Goal: Check status: Check status

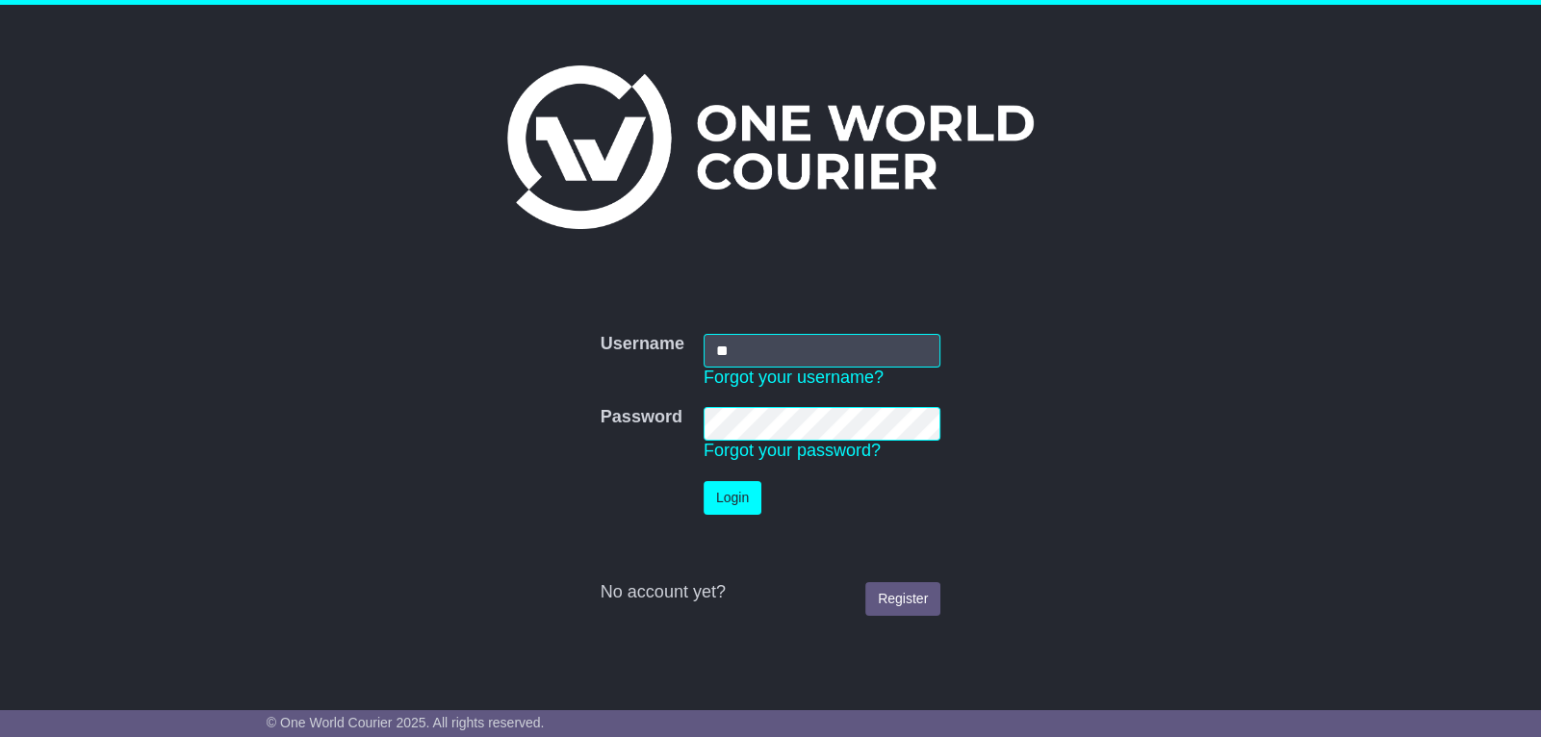
type input "*"
type input "**********"
click at [704, 481] on button "Login" at bounding box center [733, 498] width 58 height 34
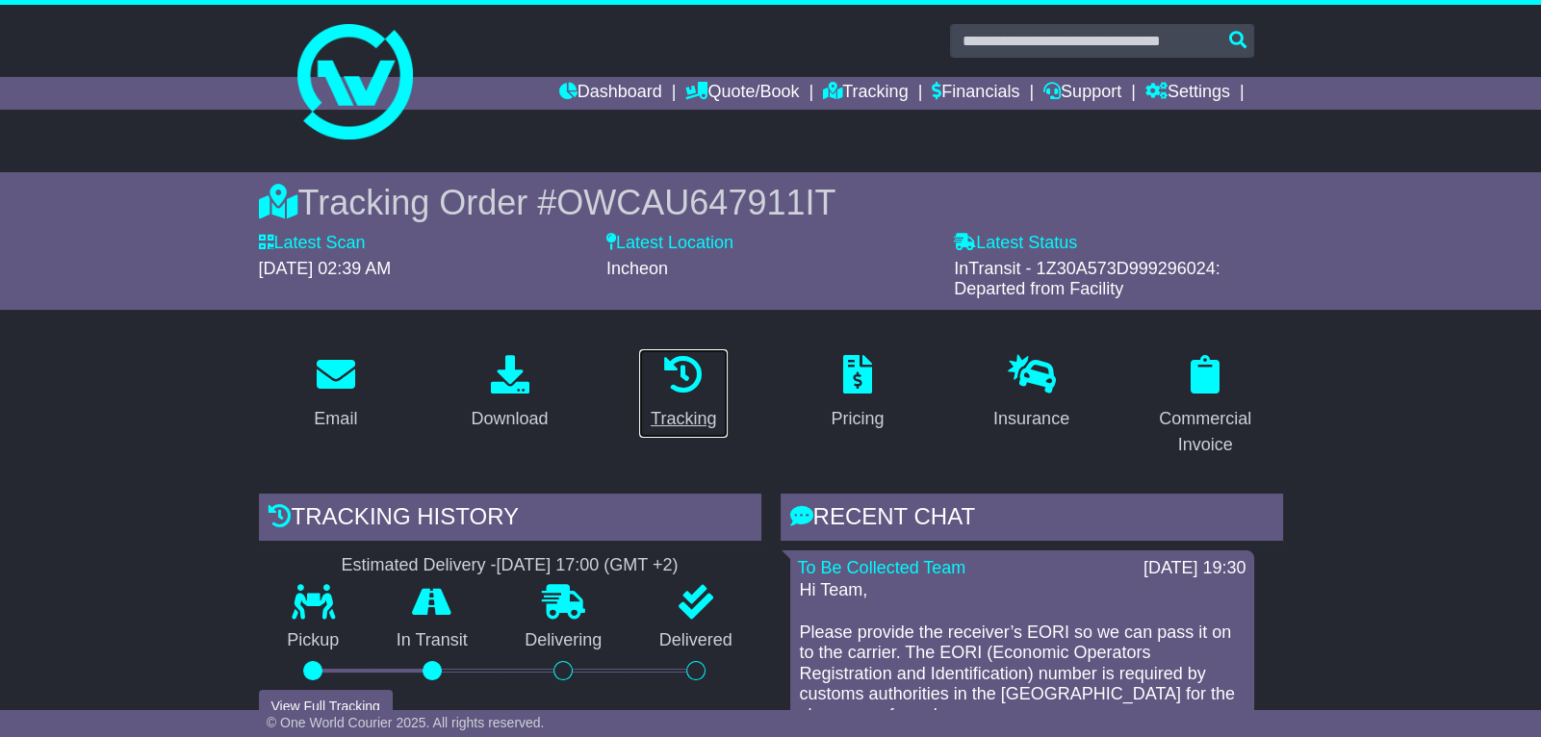
click at [664, 402] on link "Tracking" at bounding box center [683, 393] width 90 height 90
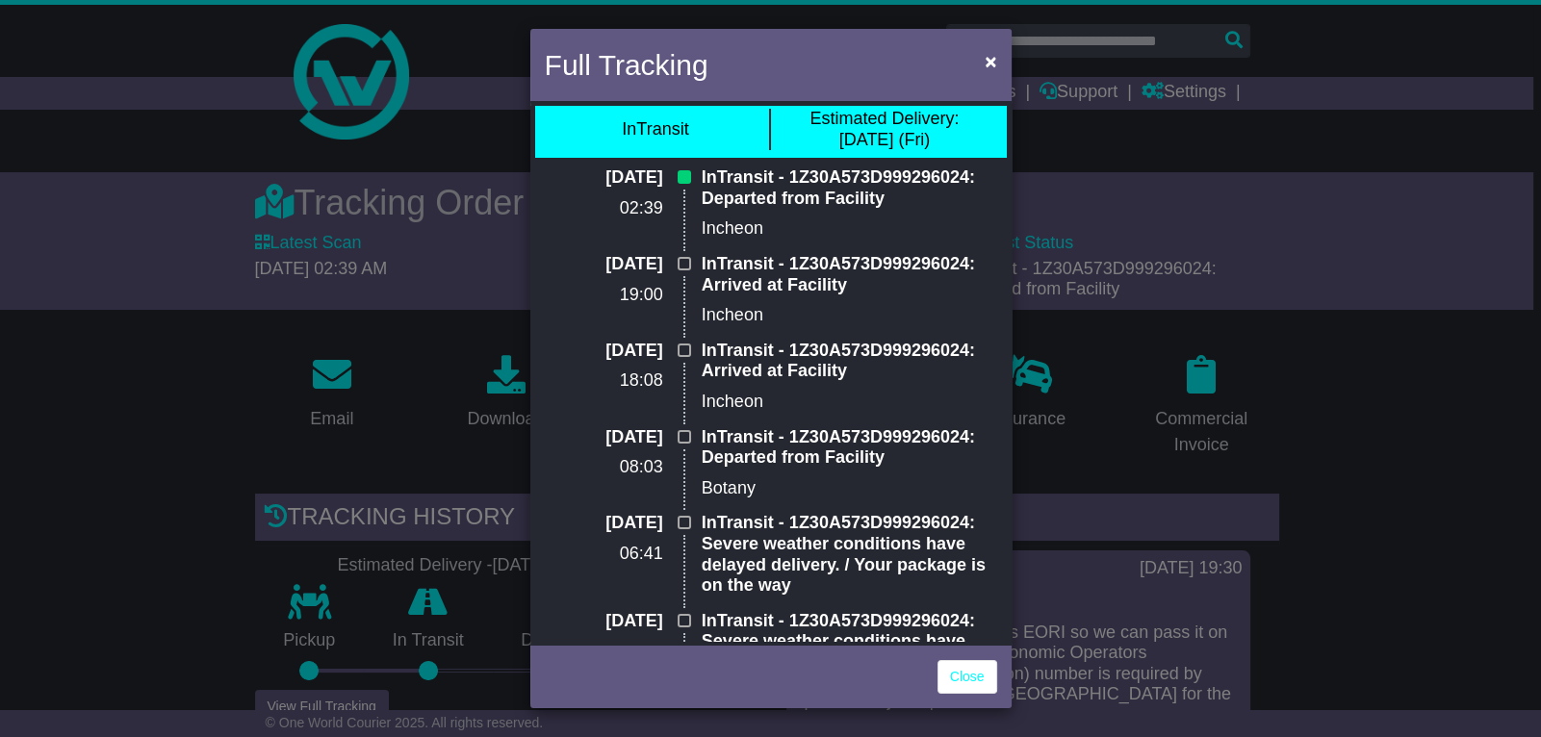
scroll to position [245, 0]
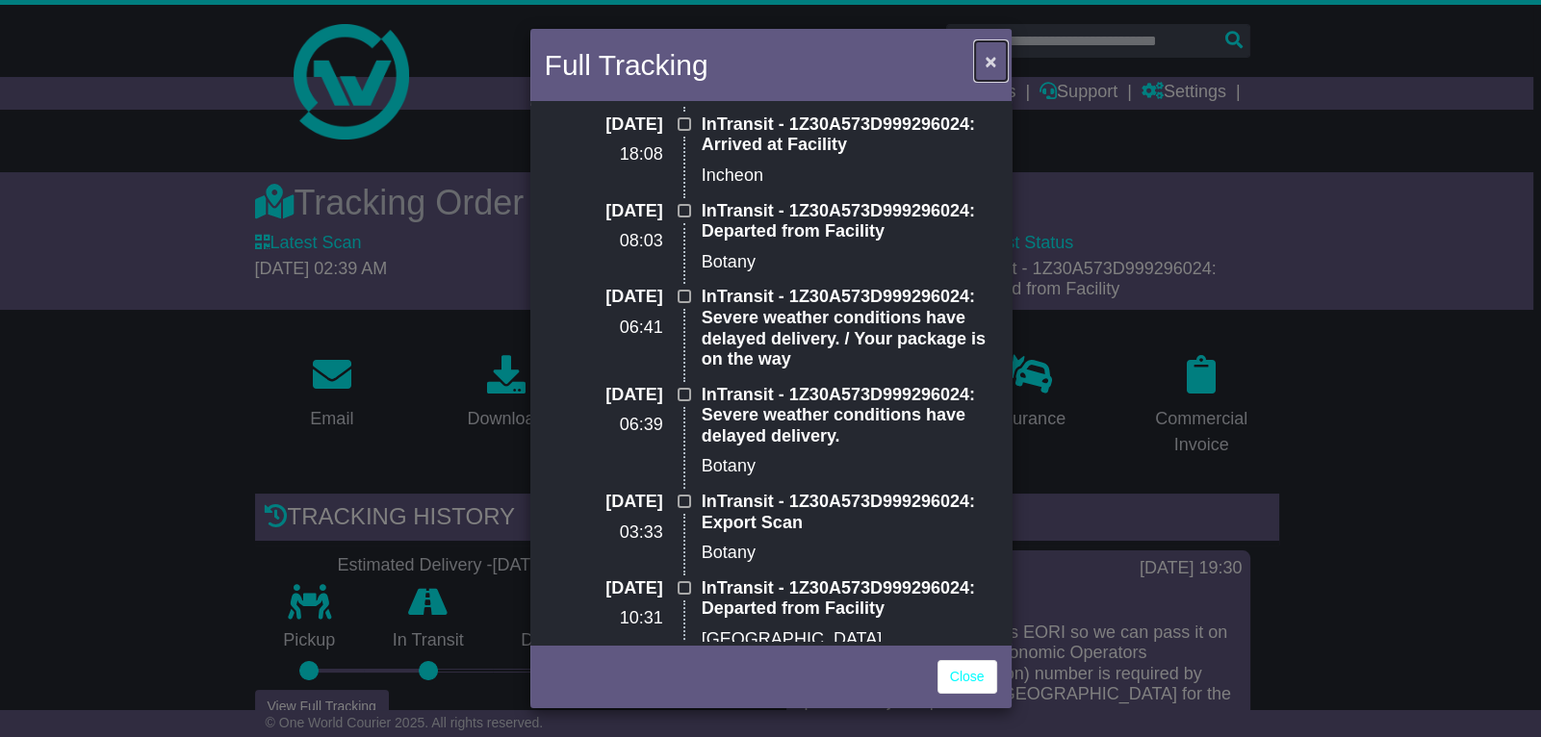
click at [990, 52] on span "×" at bounding box center [991, 61] width 12 height 22
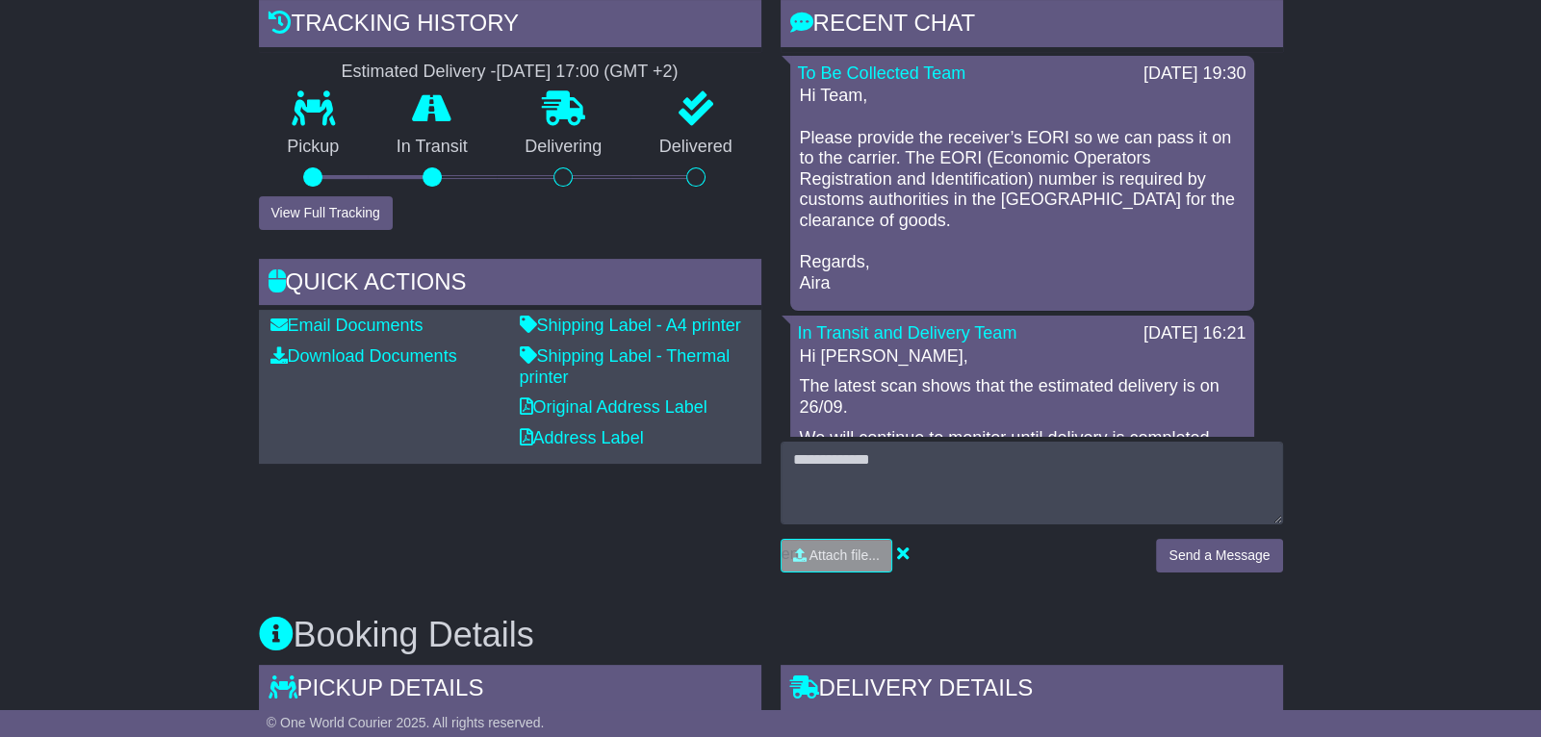
scroll to position [0, 0]
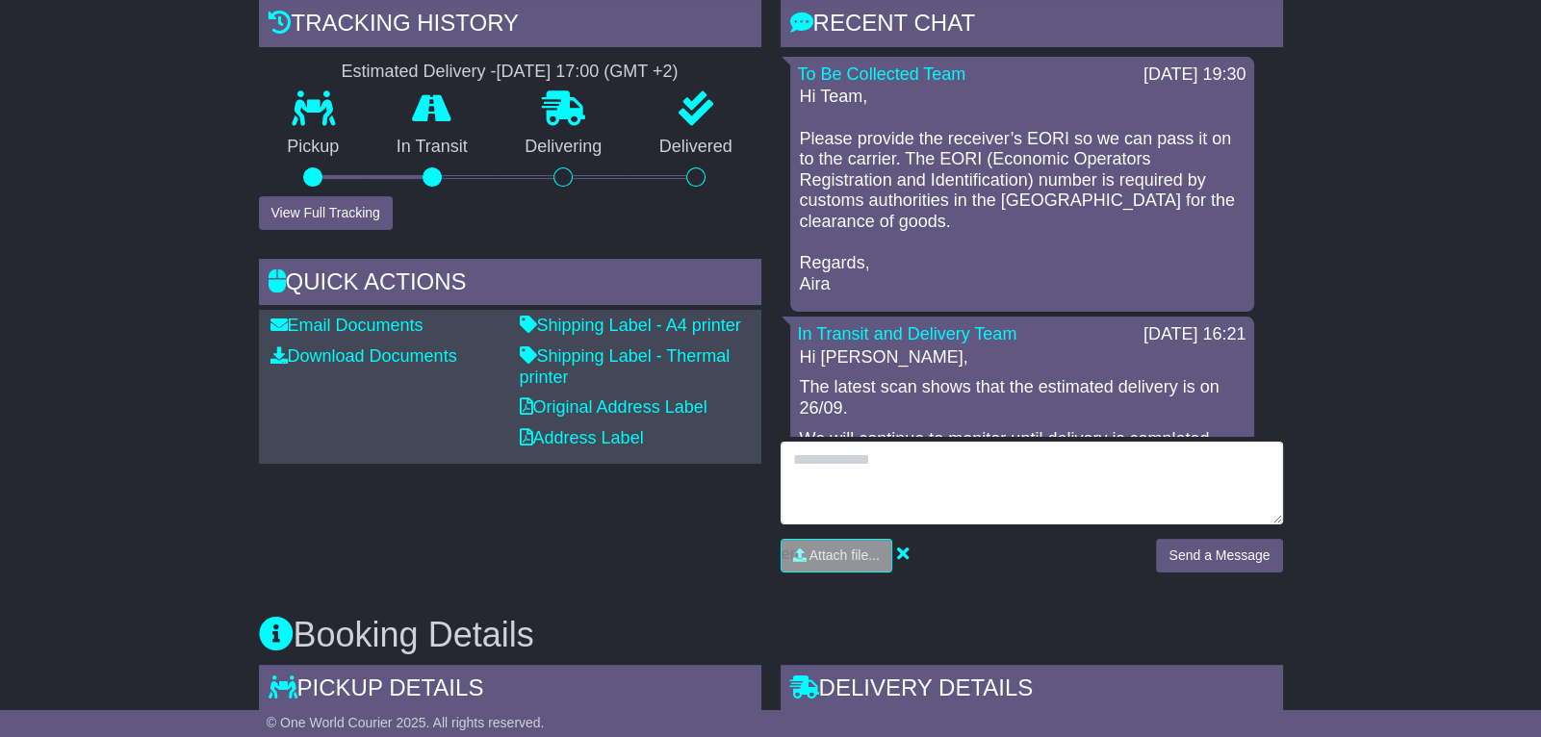
click at [912, 468] on textarea at bounding box center [1032, 483] width 502 height 83
paste textarea "**********"
type textarea "**********"
click at [909, 475] on textarea "**********" at bounding box center [1032, 483] width 502 height 83
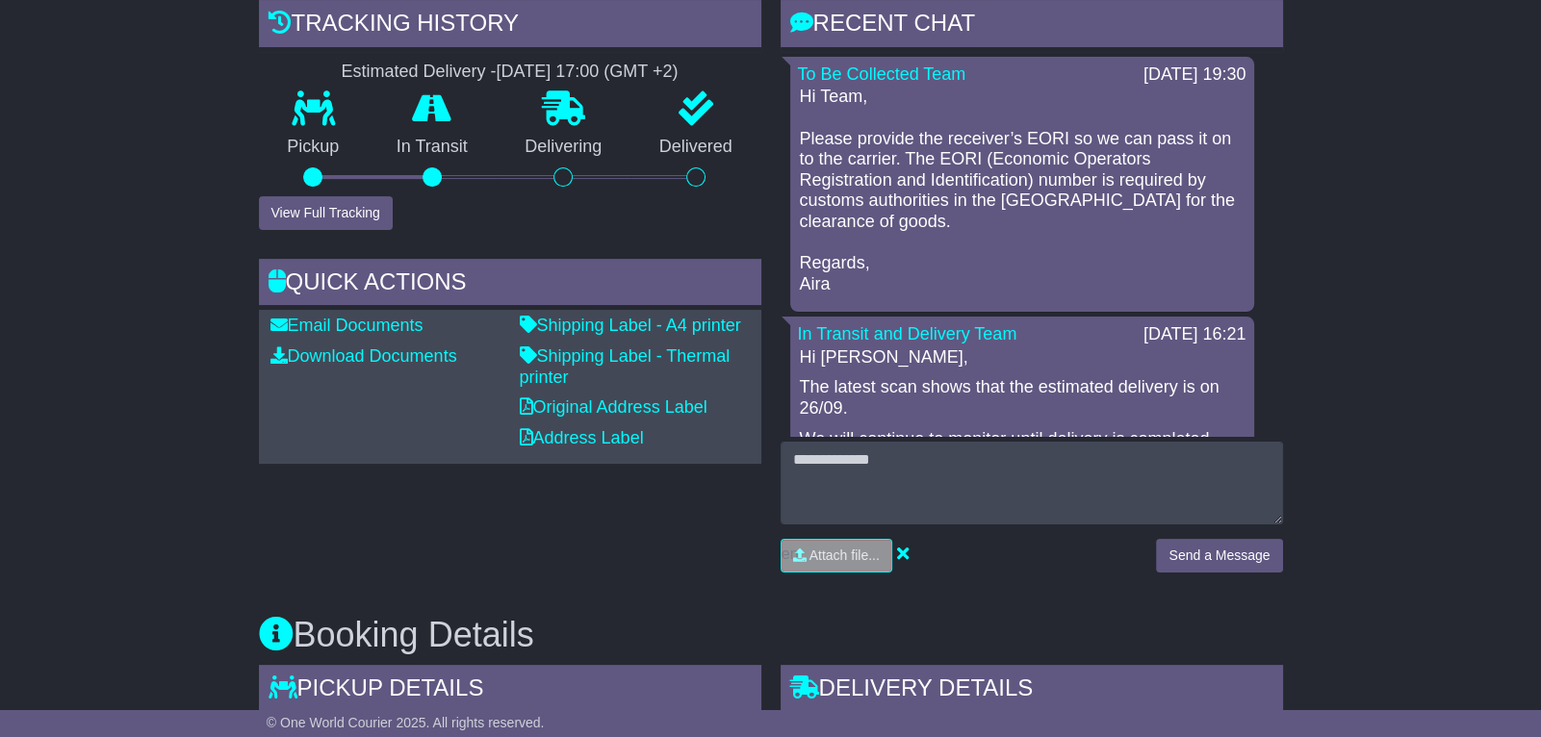
click at [862, 573] on div "Attach file..." at bounding box center [959, 563] width 376 height 48
click at [862, 562] on input "file" at bounding box center [746, 556] width 292 height 32
type input "**********"
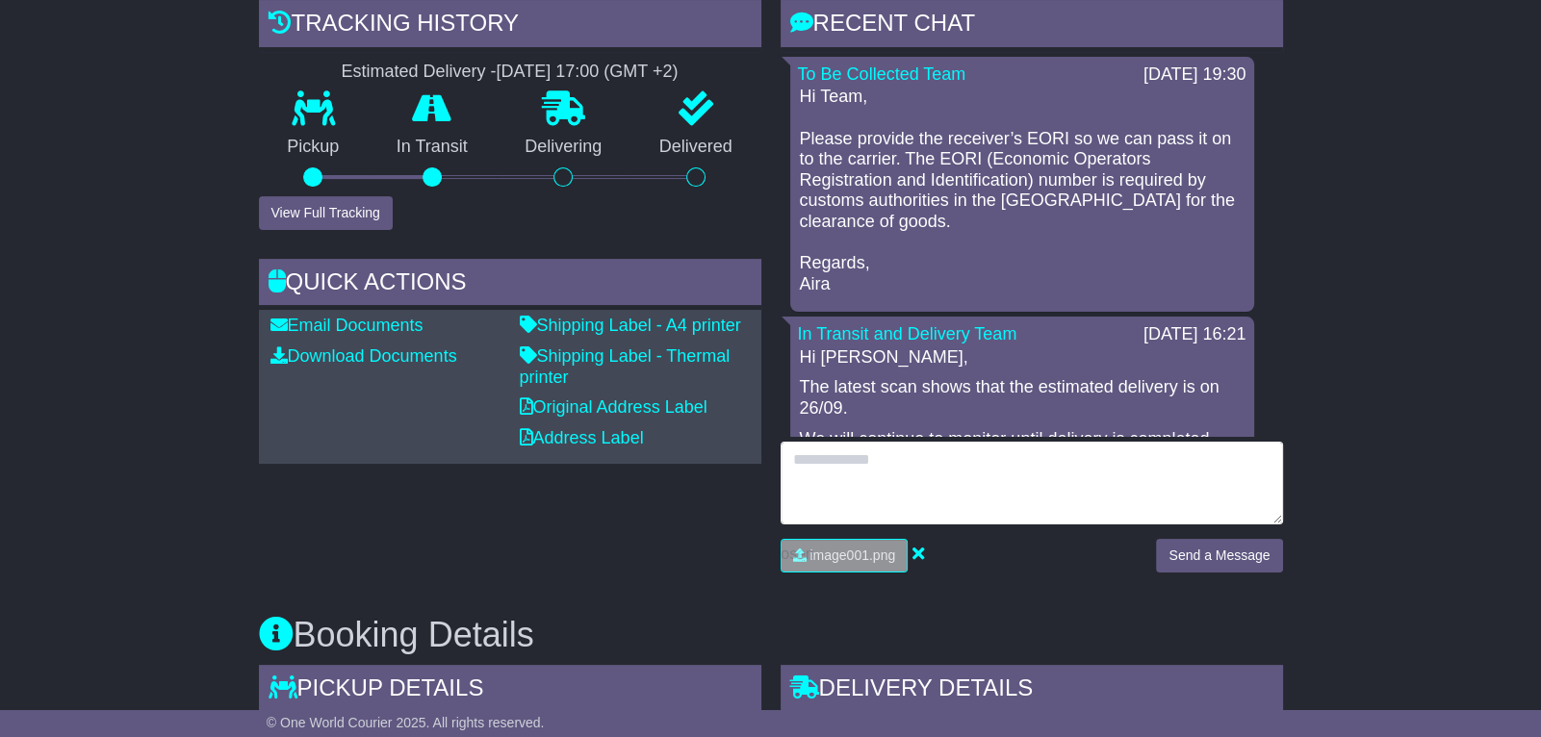
click at [864, 473] on textarea at bounding box center [1032, 483] width 502 height 83
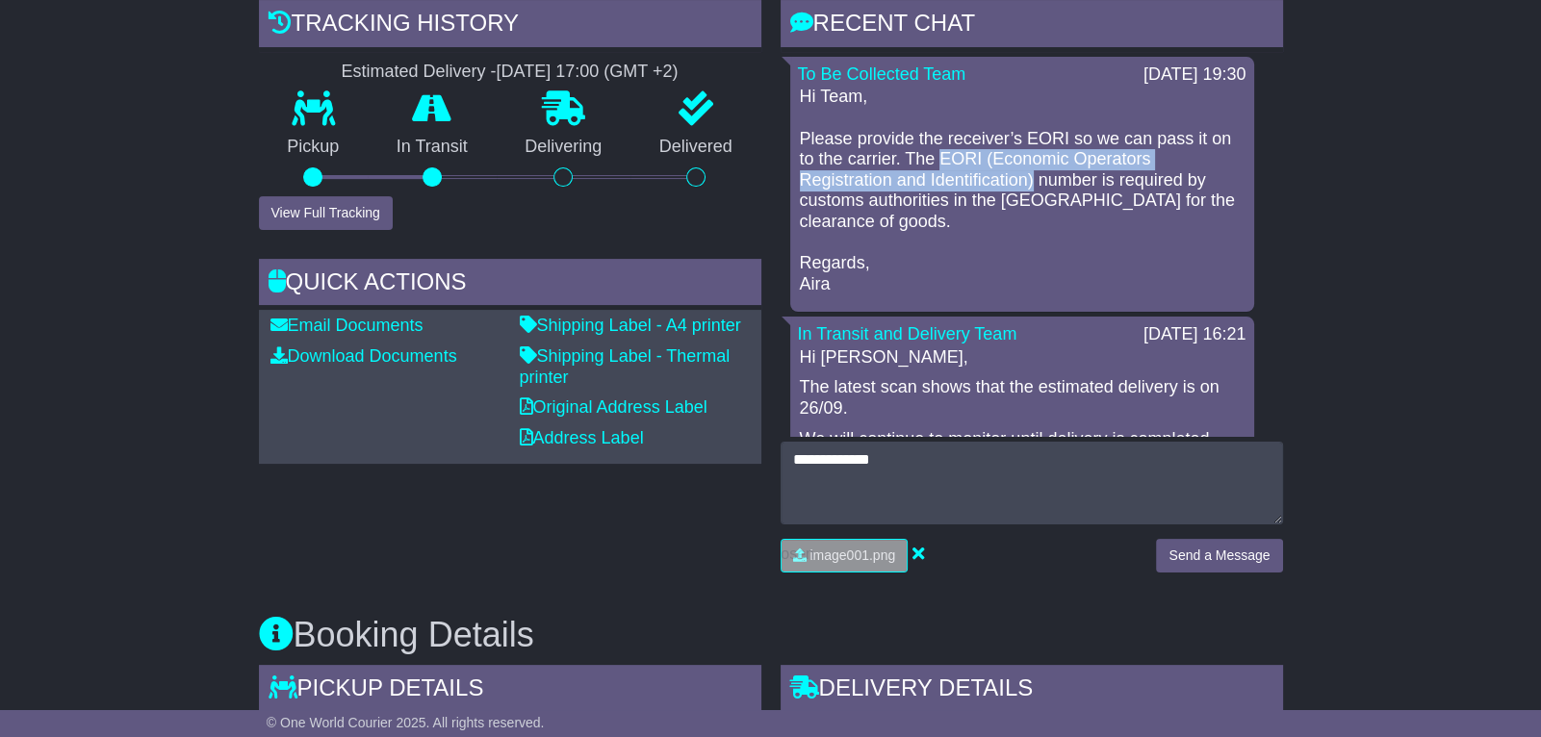
drag, startPoint x: 918, startPoint y: 154, endPoint x: 934, endPoint y: 175, distance: 26.2
click at [934, 175] on p "Hi Team, Please provide the receiver’s EORI so we can pass it on to the carrier…" at bounding box center [1022, 191] width 445 height 208
copy p "EORI (Economic Operators Registration and Identification)"
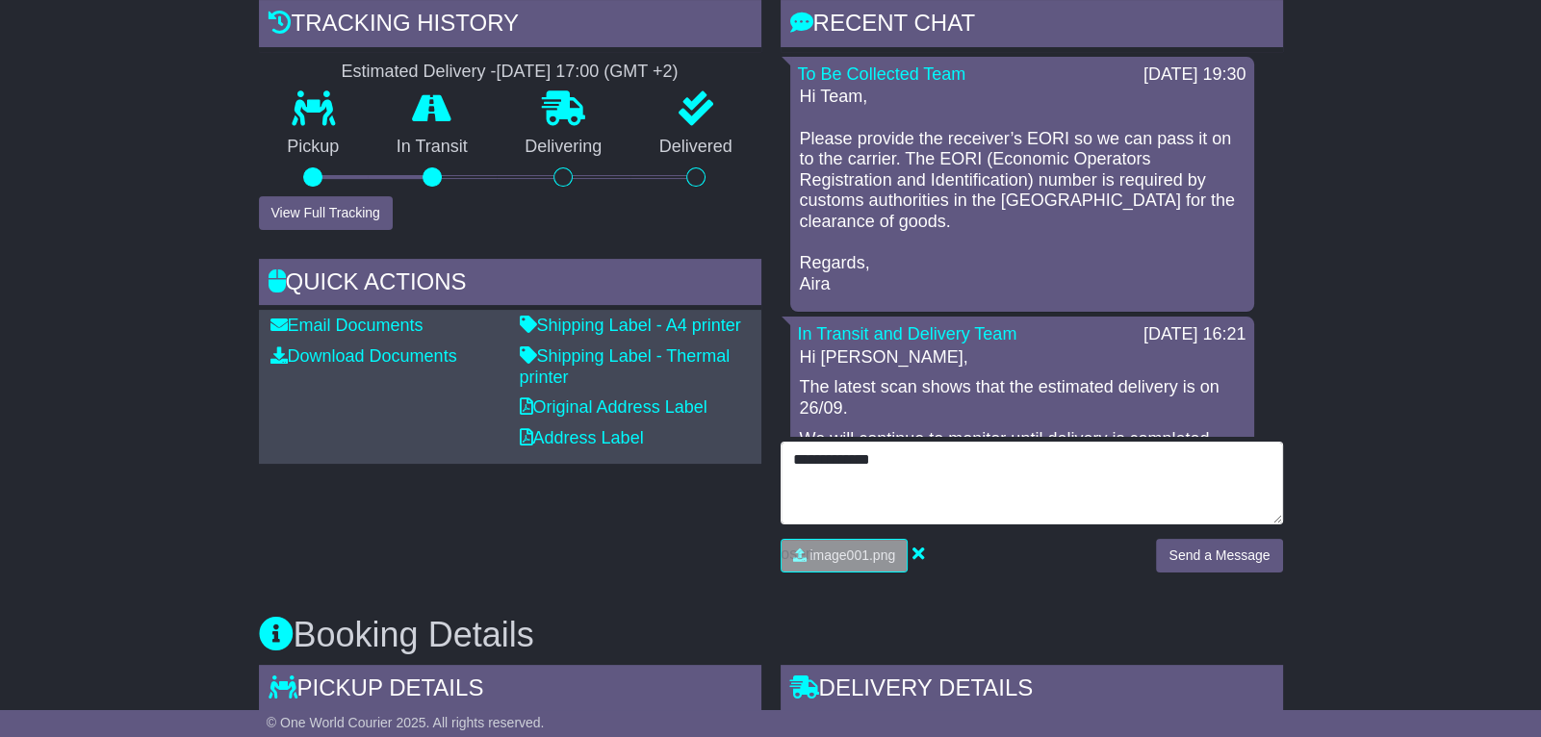
drag, startPoint x: 895, startPoint y: 460, endPoint x: 858, endPoint y: 453, distance: 38.1
click at [858, 453] on textarea "**********" at bounding box center [1032, 483] width 502 height 83
paste textarea "**********"
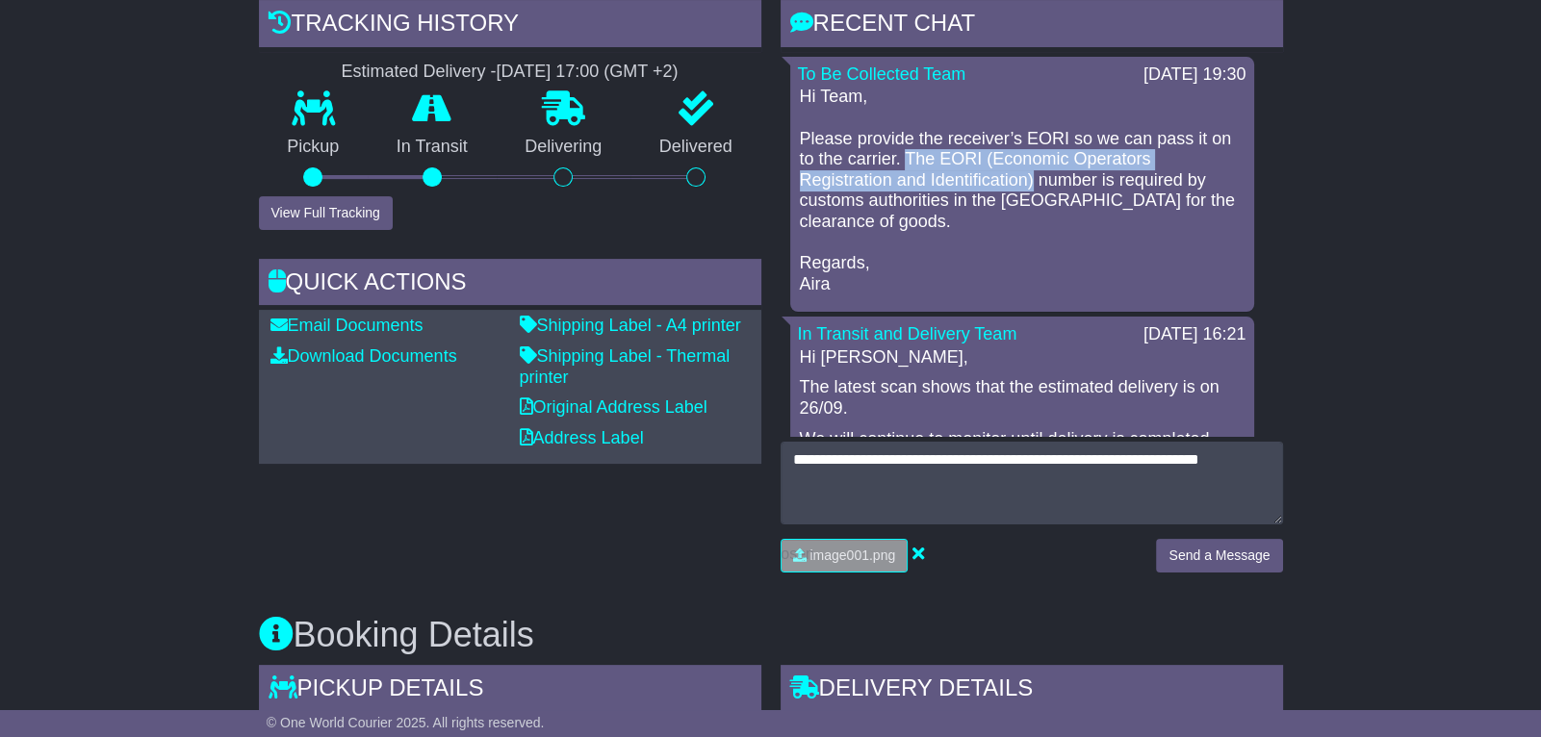
drag, startPoint x: 887, startPoint y: 157, endPoint x: 938, endPoint y: 183, distance: 57.3
click at [938, 183] on p "Hi Team, Please provide the receiver’s EORI so we can pass it on to the carrier…" at bounding box center [1022, 191] width 445 height 208
copy p "The EORI (Economic Operators Registration and Identification)"
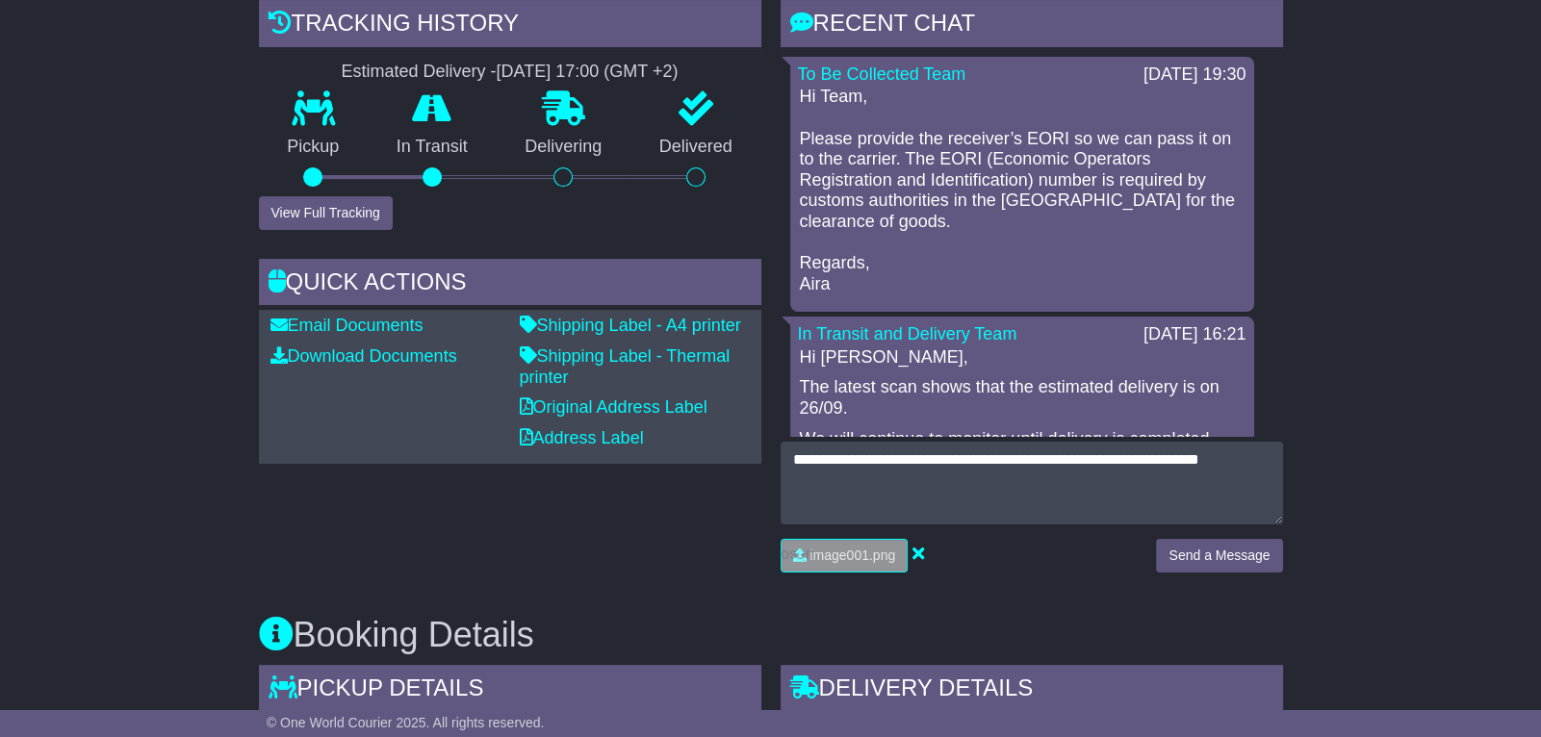
click at [1179, 213] on p "Hi Team, Please provide the receiver’s EORI so we can pass it on to the carrier…" at bounding box center [1022, 191] width 445 height 208
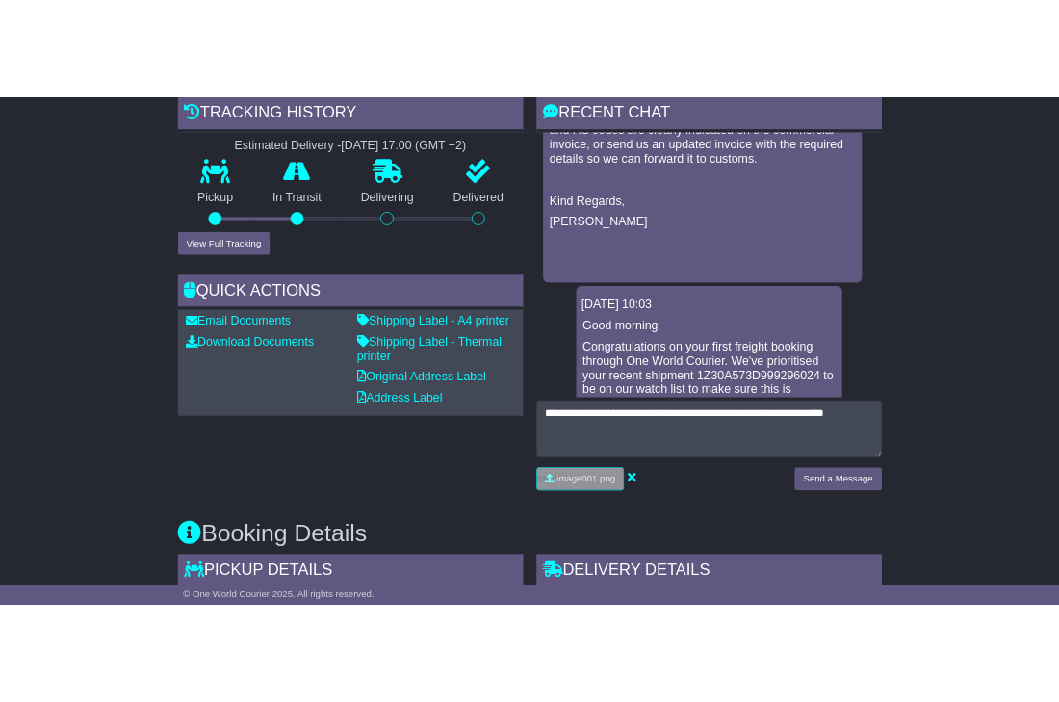
scroll to position [4193, 0]
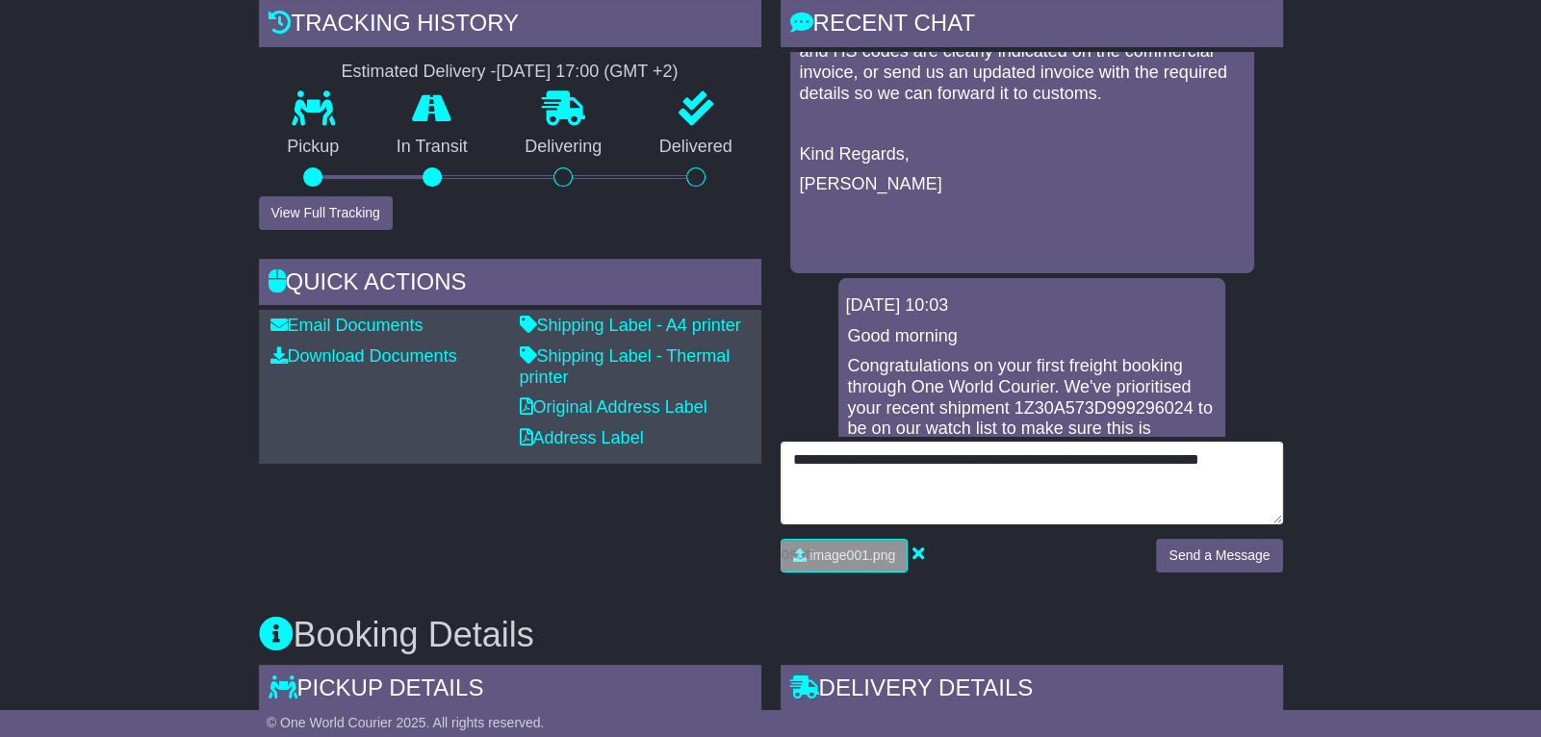
click at [1273, 469] on textarea "**********" at bounding box center [1032, 483] width 502 height 83
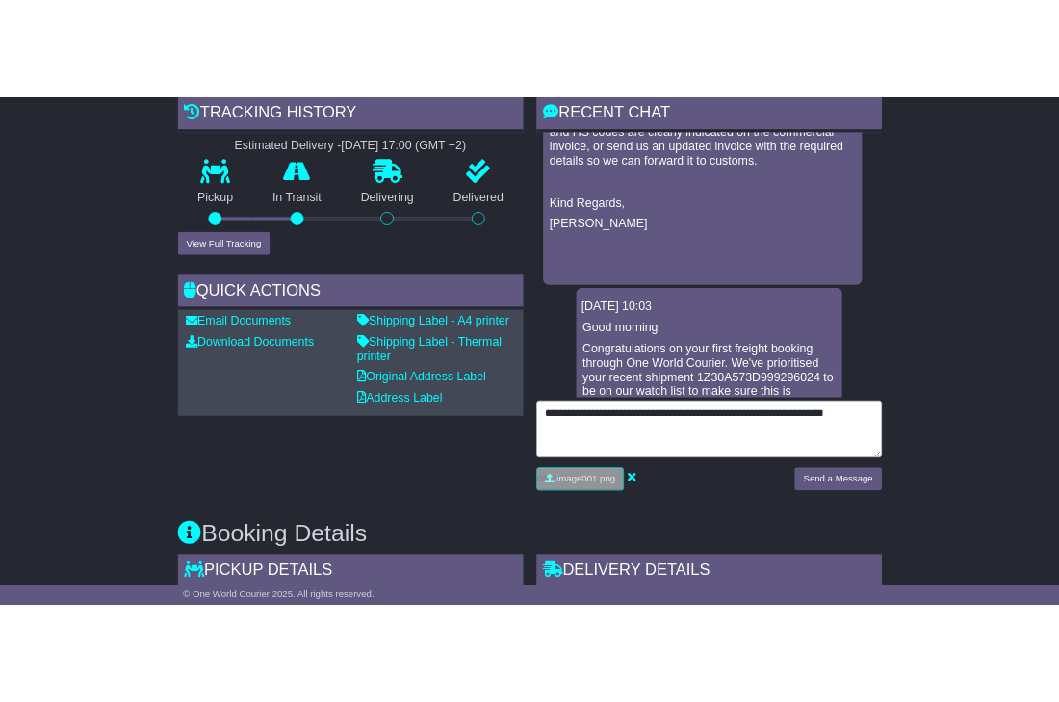
scroll to position [5003, 0]
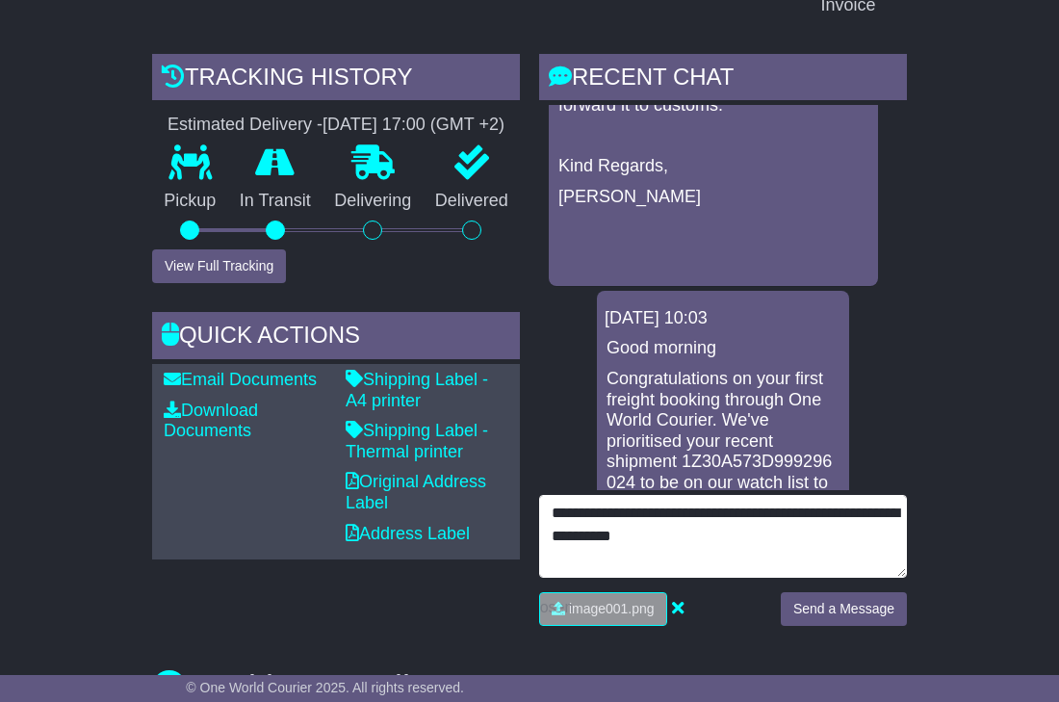
click at [716, 543] on textarea "**********" at bounding box center [723, 536] width 368 height 83
type textarea "**********"
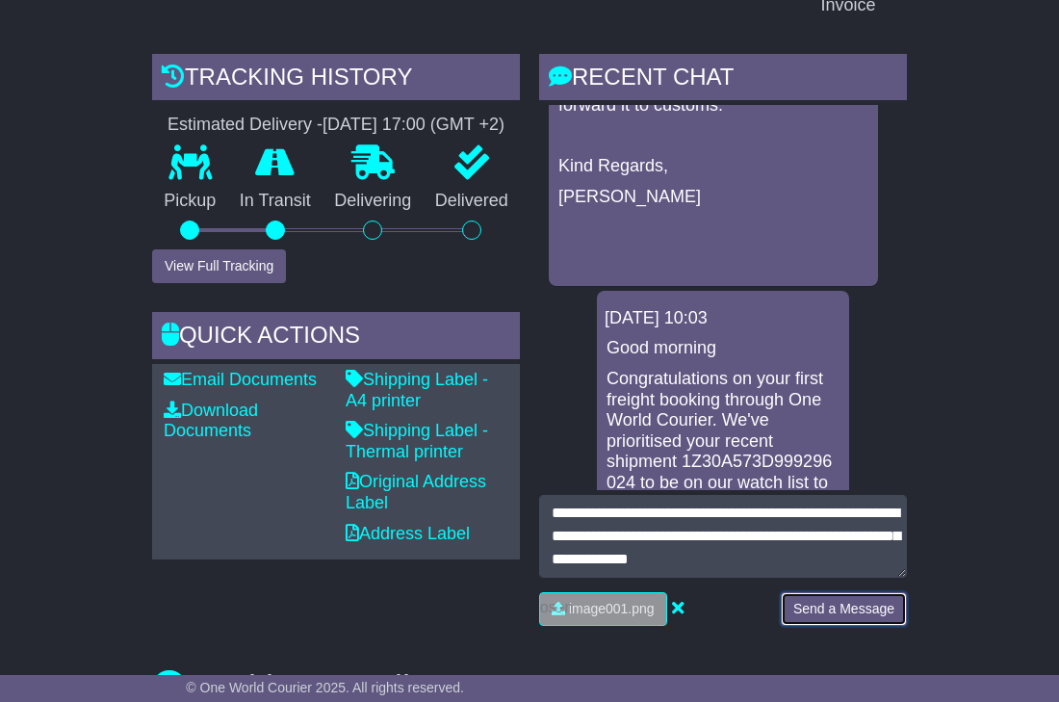
click at [901, 618] on button "Send a Message" at bounding box center [844, 609] width 126 height 34
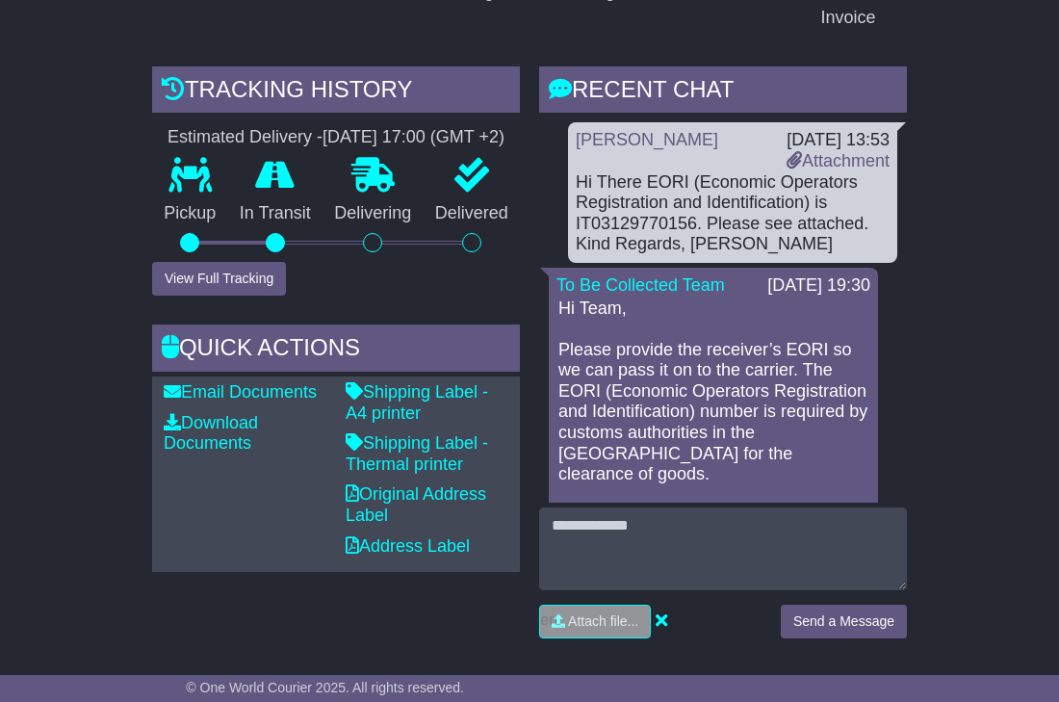
scroll to position [461, 0]
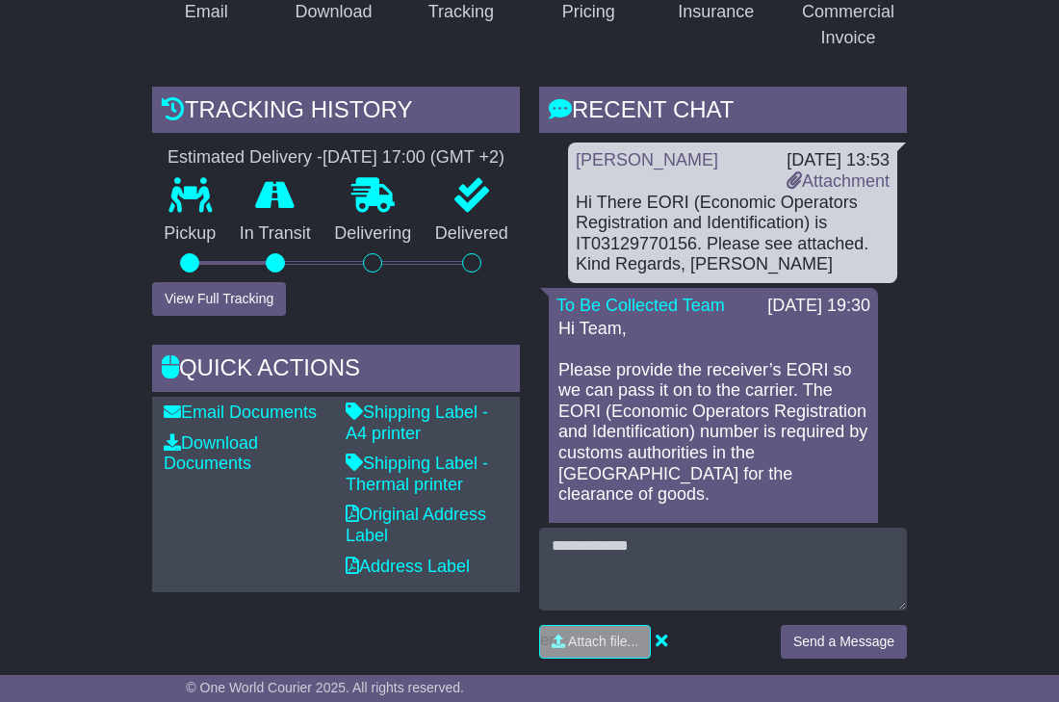
click at [823, 161] on div "[DATE] 13:53" at bounding box center [837, 160] width 103 height 21
click at [830, 176] on link "Attachment" at bounding box center [837, 180] width 103 height 19
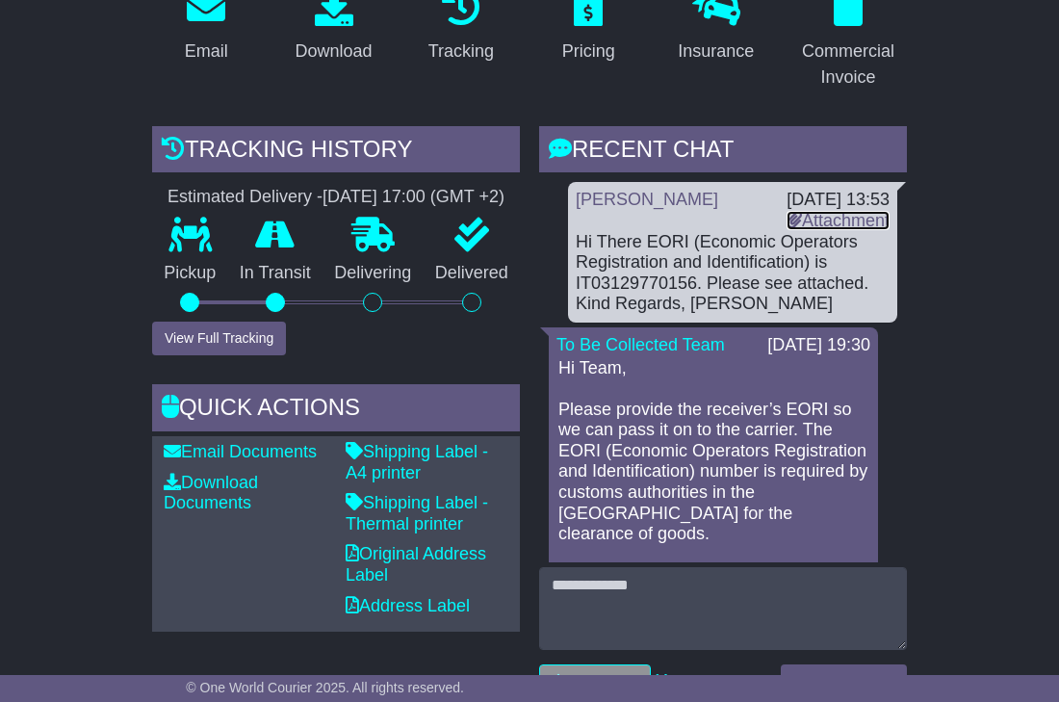
scroll to position [407, 0]
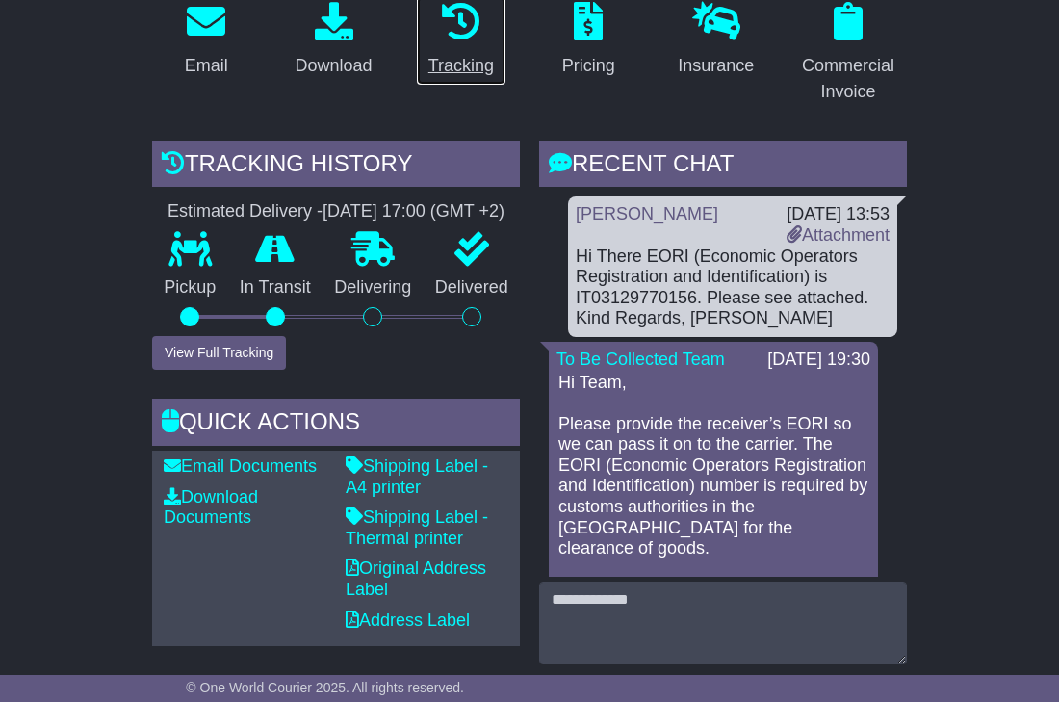
click at [491, 65] on div "Tracking" at bounding box center [460, 66] width 65 height 26
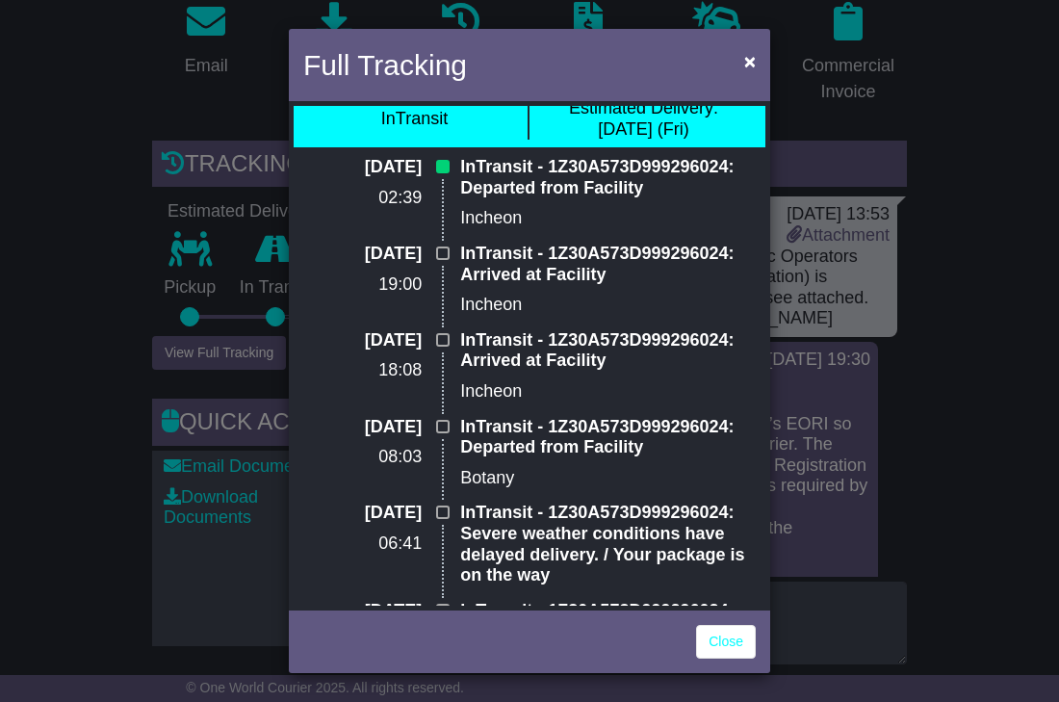
scroll to position [0, 0]
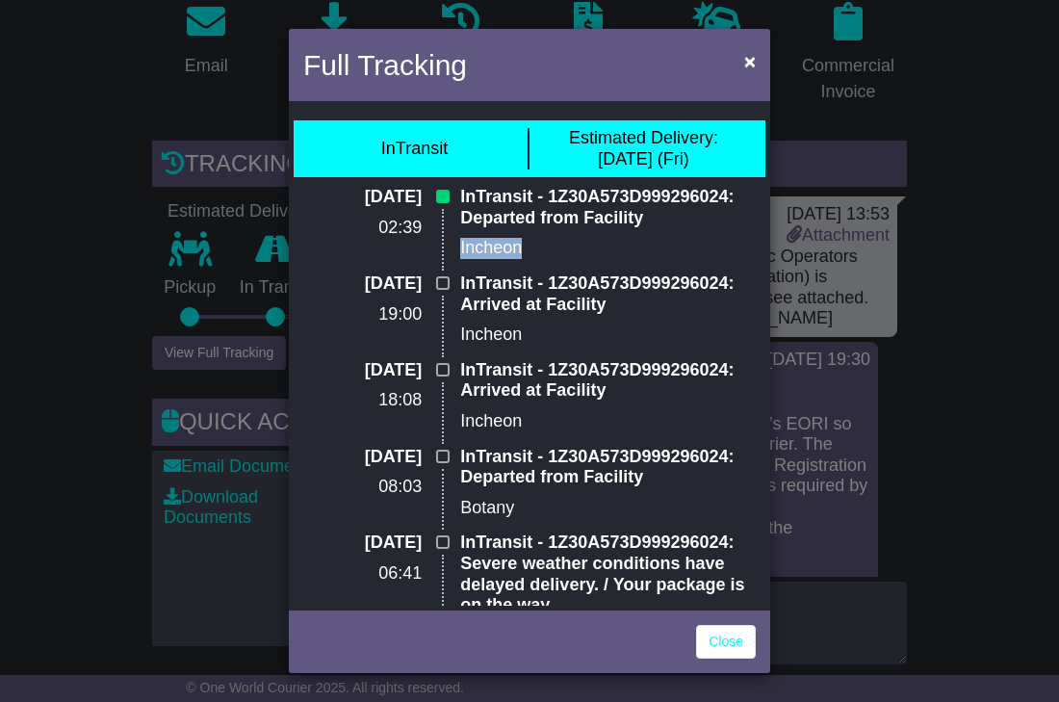
drag, startPoint x: 531, startPoint y: 241, endPoint x: 458, endPoint y: 241, distance: 73.2
click at [460, 241] on p "Incheon" at bounding box center [608, 248] width 296 height 21
copy p "Incheon"
click at [972, 282] on div "Full Tracking × InTransit Estimated Delivery: 26 Sep (Fri) 26 Sep 2025 02:39 In…" at bounding box center [529, 351] width 1059 height 702
click at [759, 64] on button "×" at bounding box center [749, 60] width 31 height 39
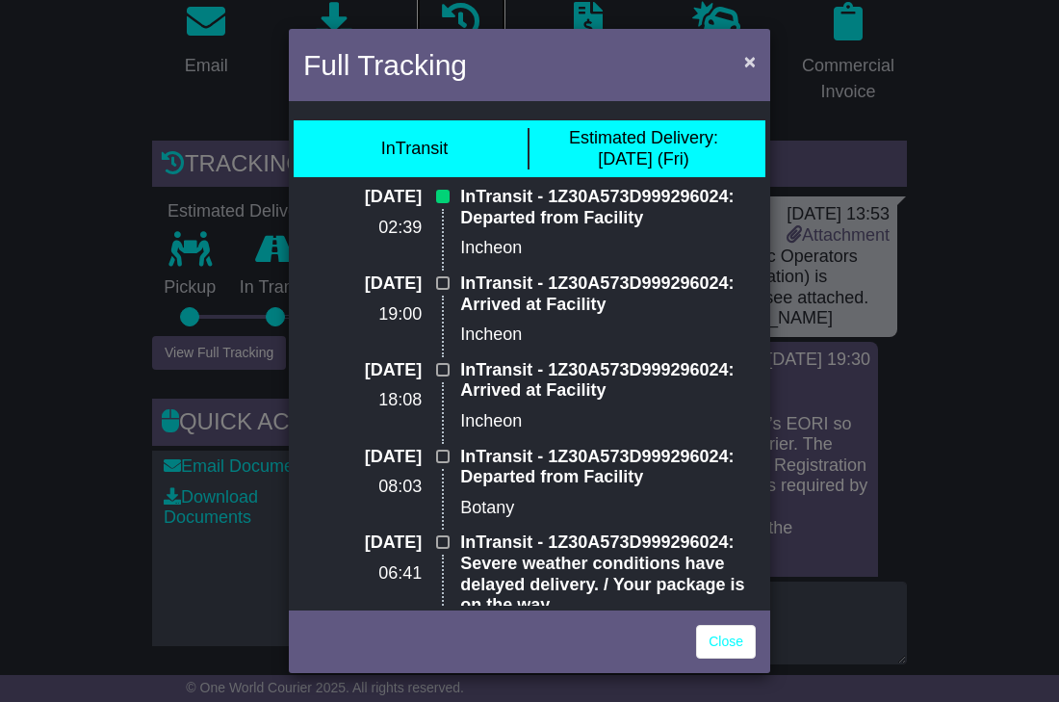
scroll to position [401, 0]
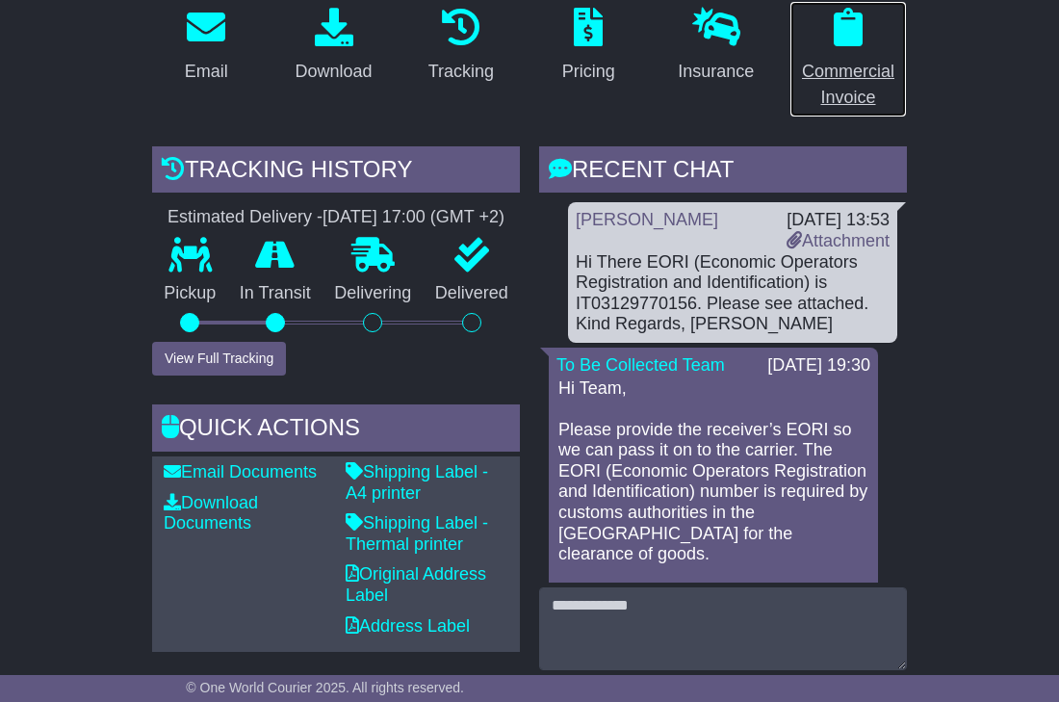
click at [850, 68] on div "Commercial Invoice" at bounding box center [848, 85] width 92 height 52
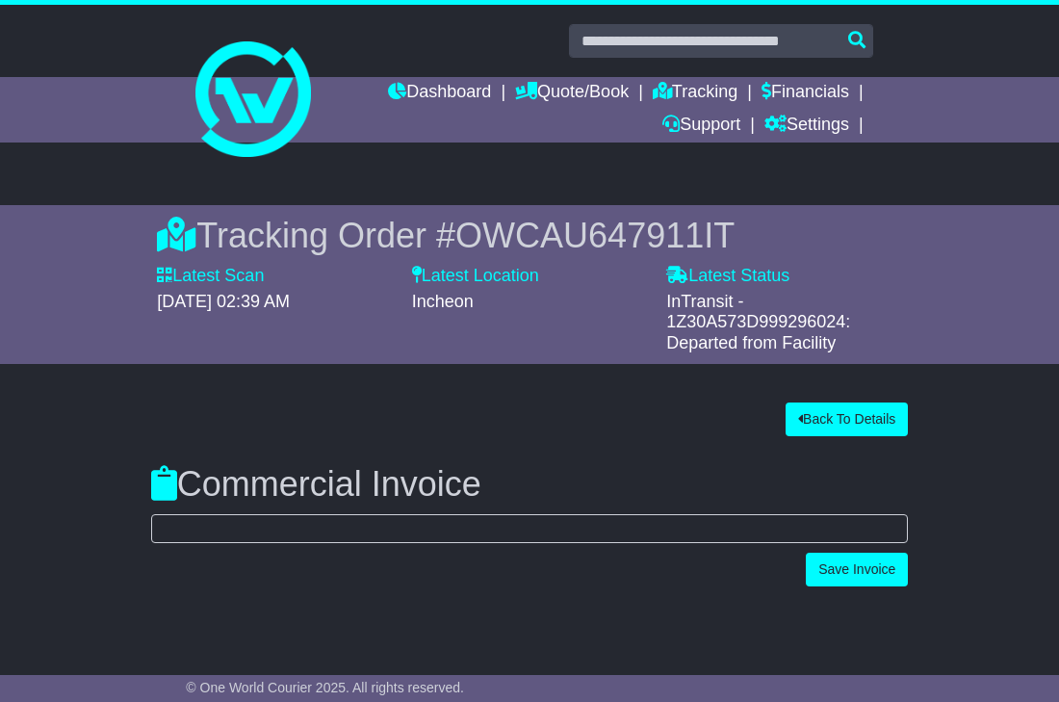
scroll to position [0, 0]
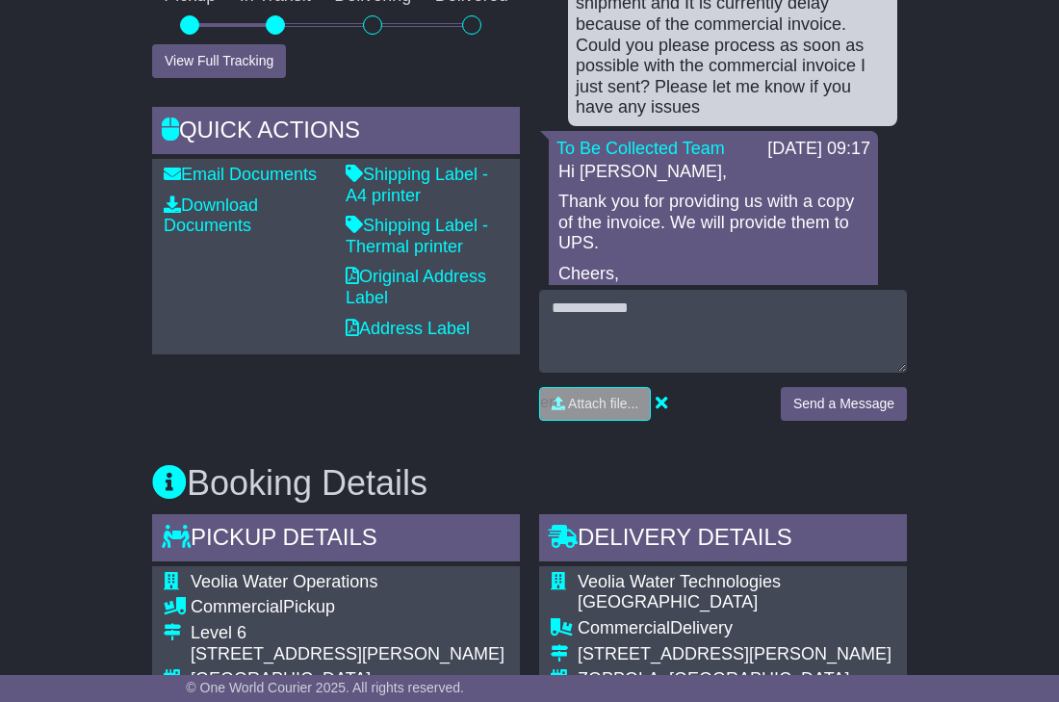
scroll to position [2486, 0]
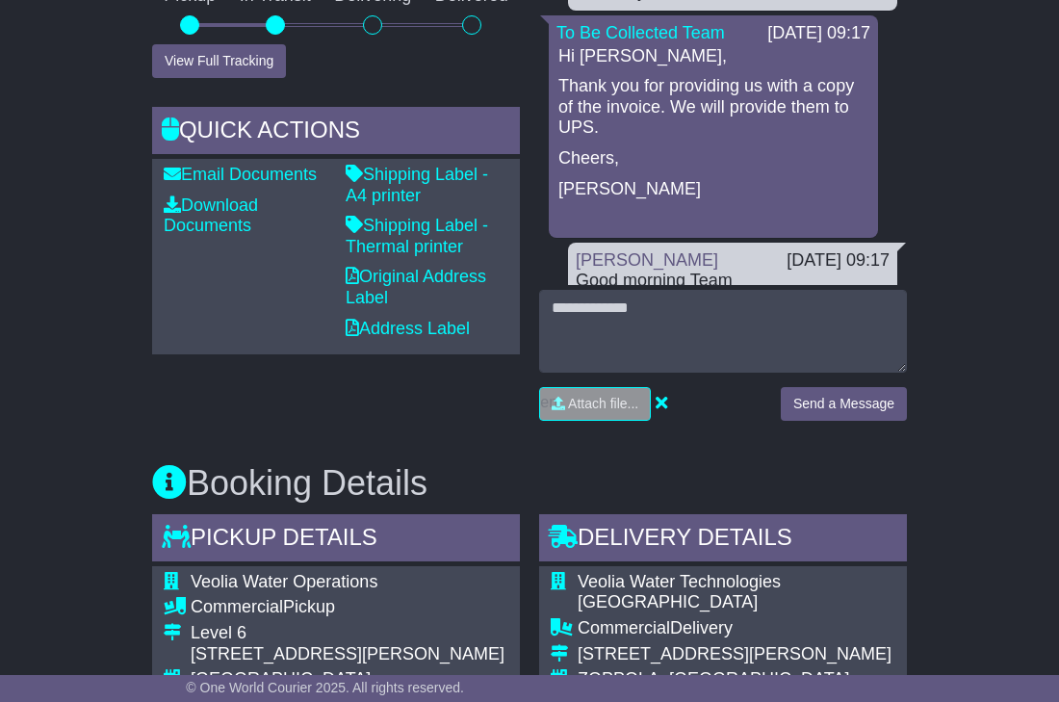
click at [731, 217] on div "Hi Maria, Thank you for providing us with a copy of the invoice. We will provid…" at bounding box center [713, 138] width 314 height 184
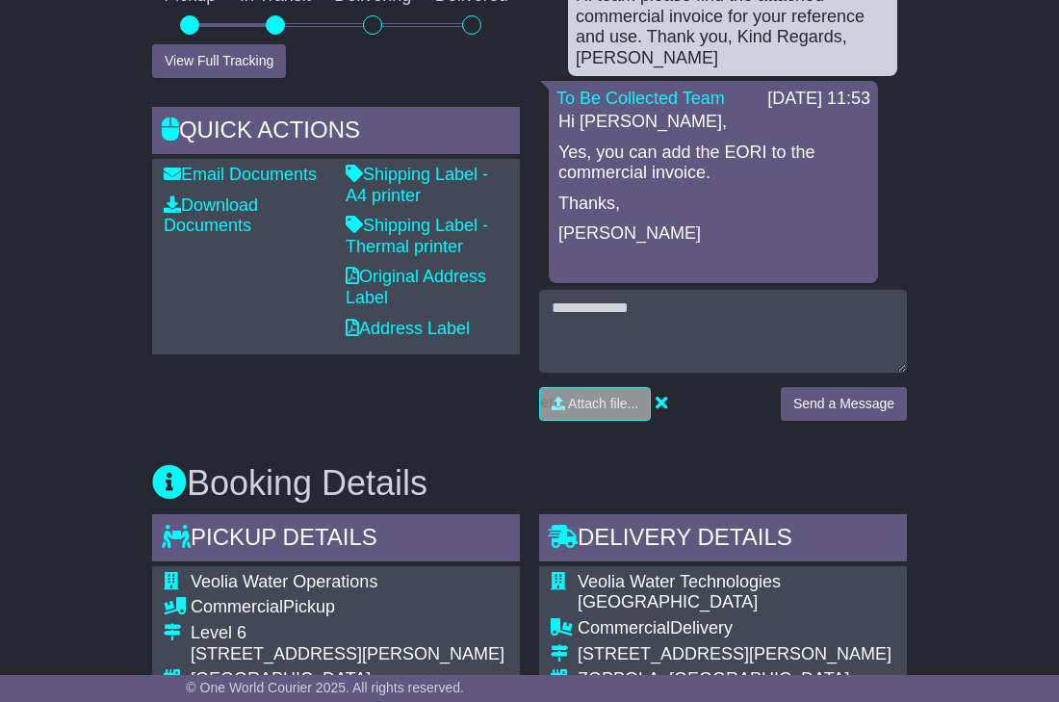
scroll to position [2856, 0]
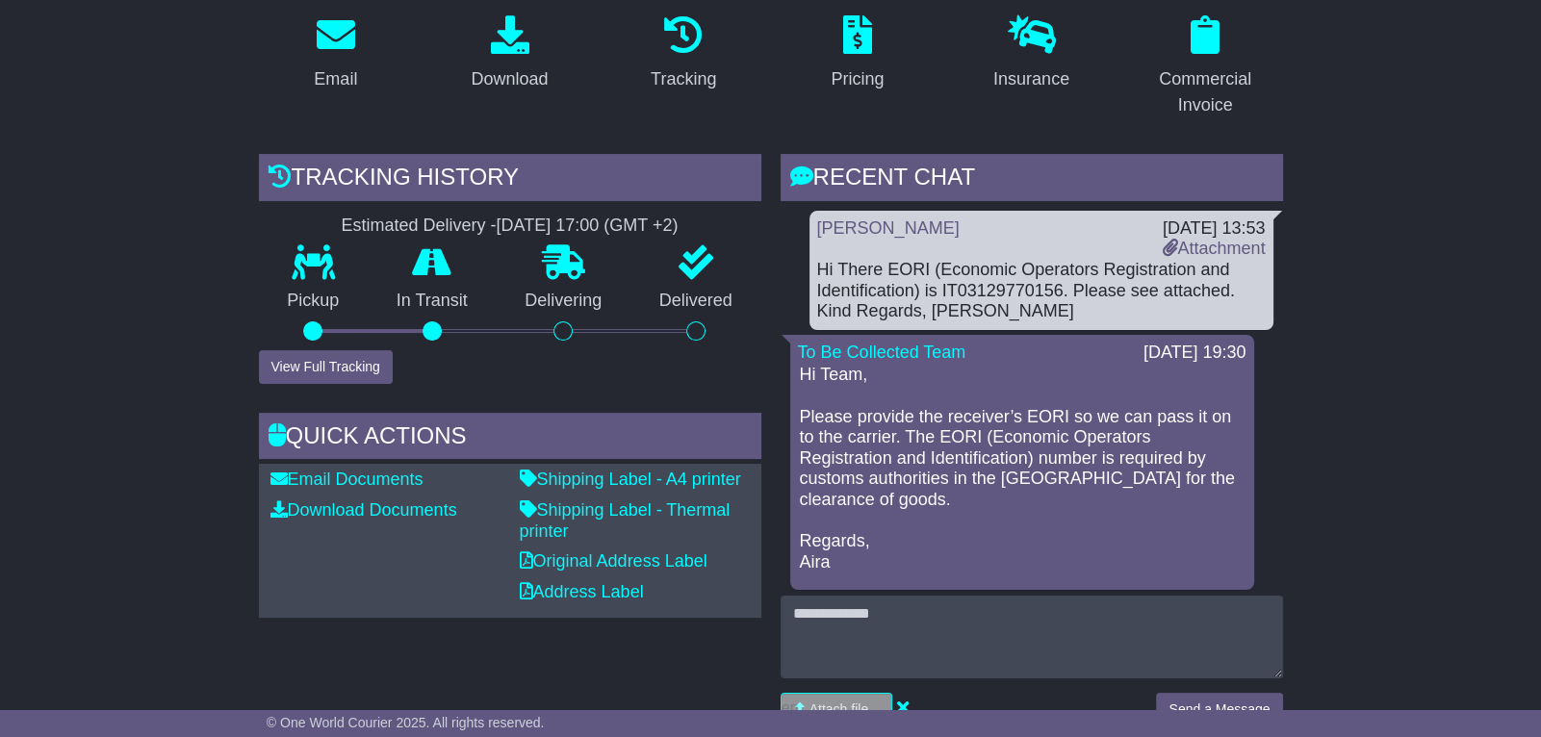
scroll to position [333, 0]
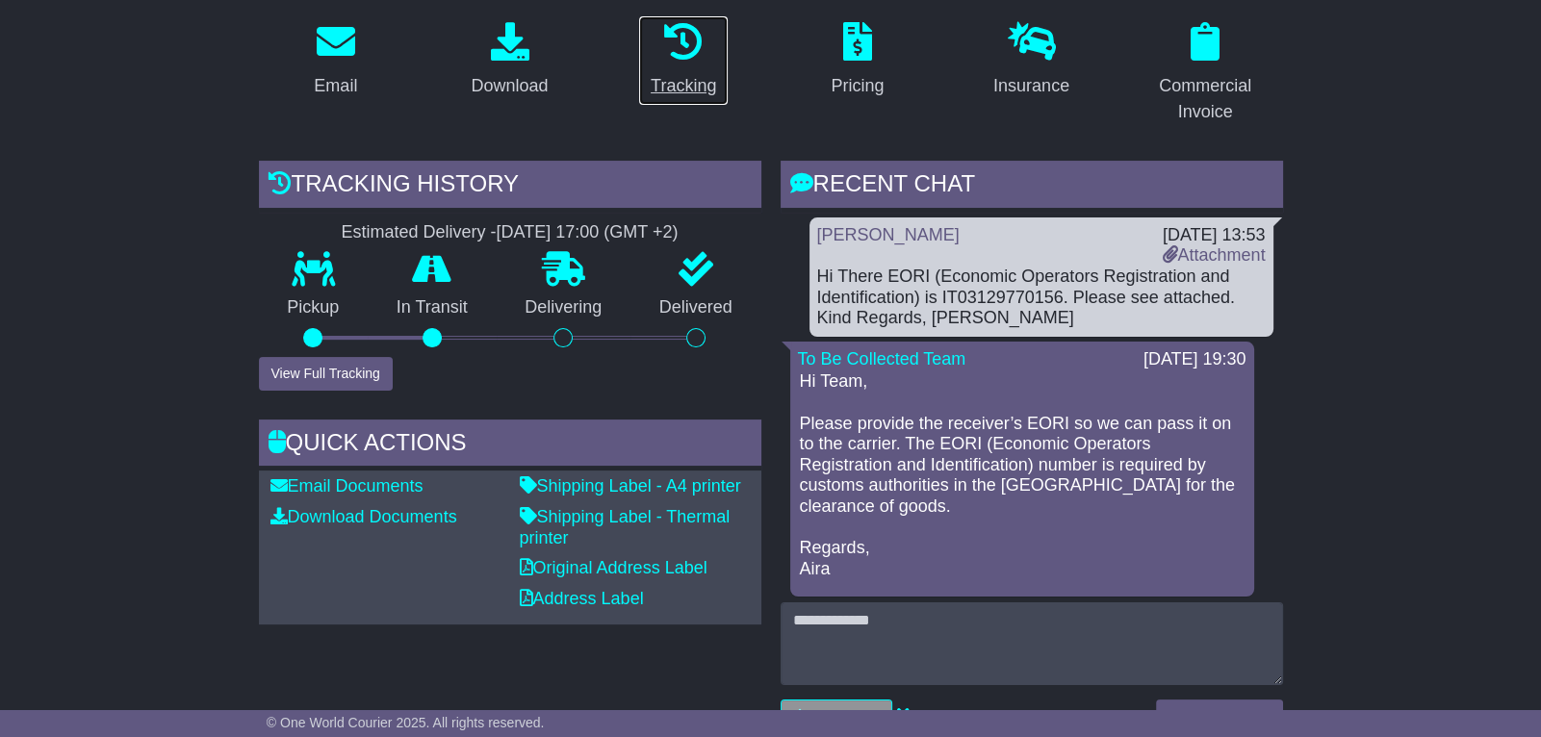
click at [651, 73] on div "Tracking" at bounding box center [683, 86] width 65 height 26
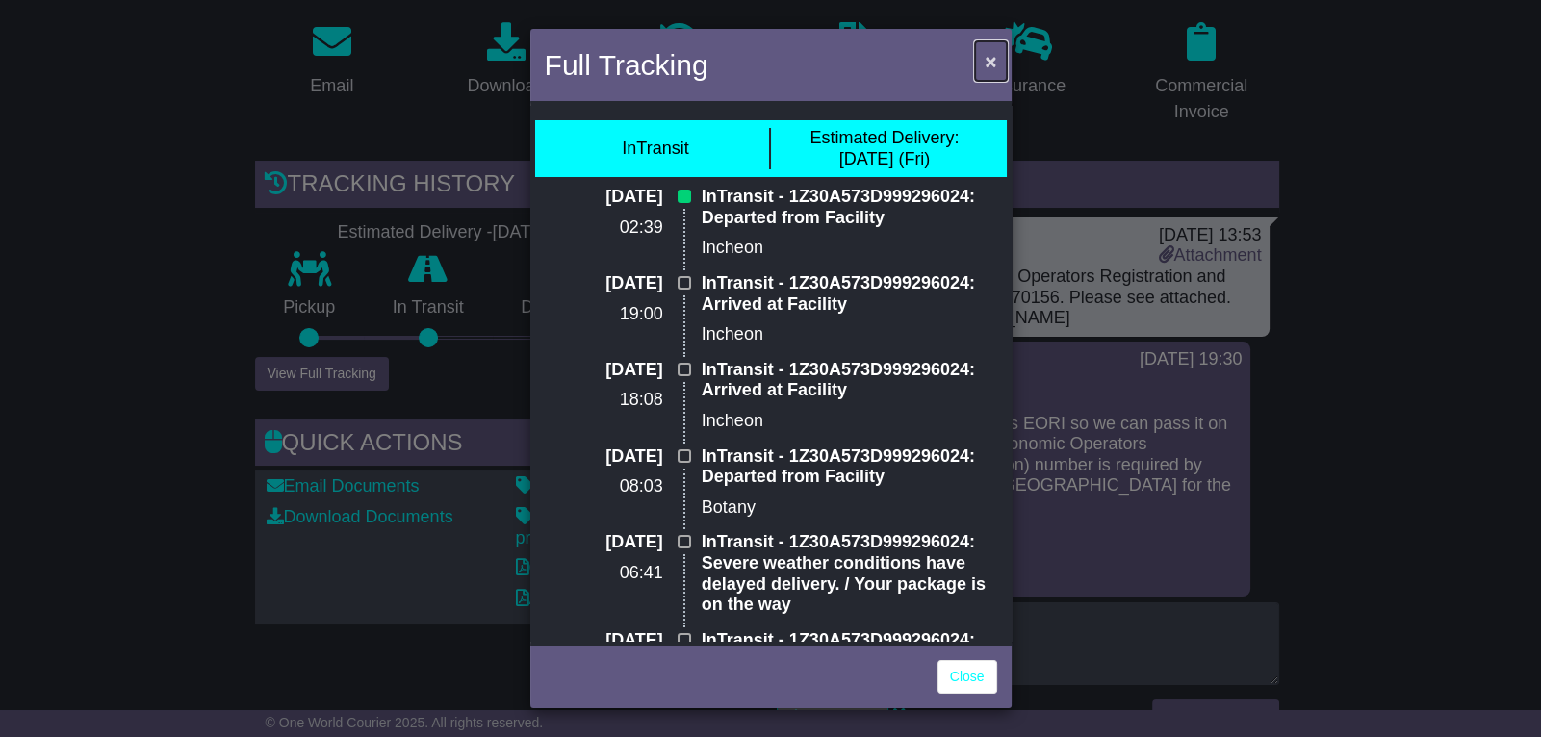
click at [983, 71] on button "×" at bounding box center [990, 60] width 31 height 39
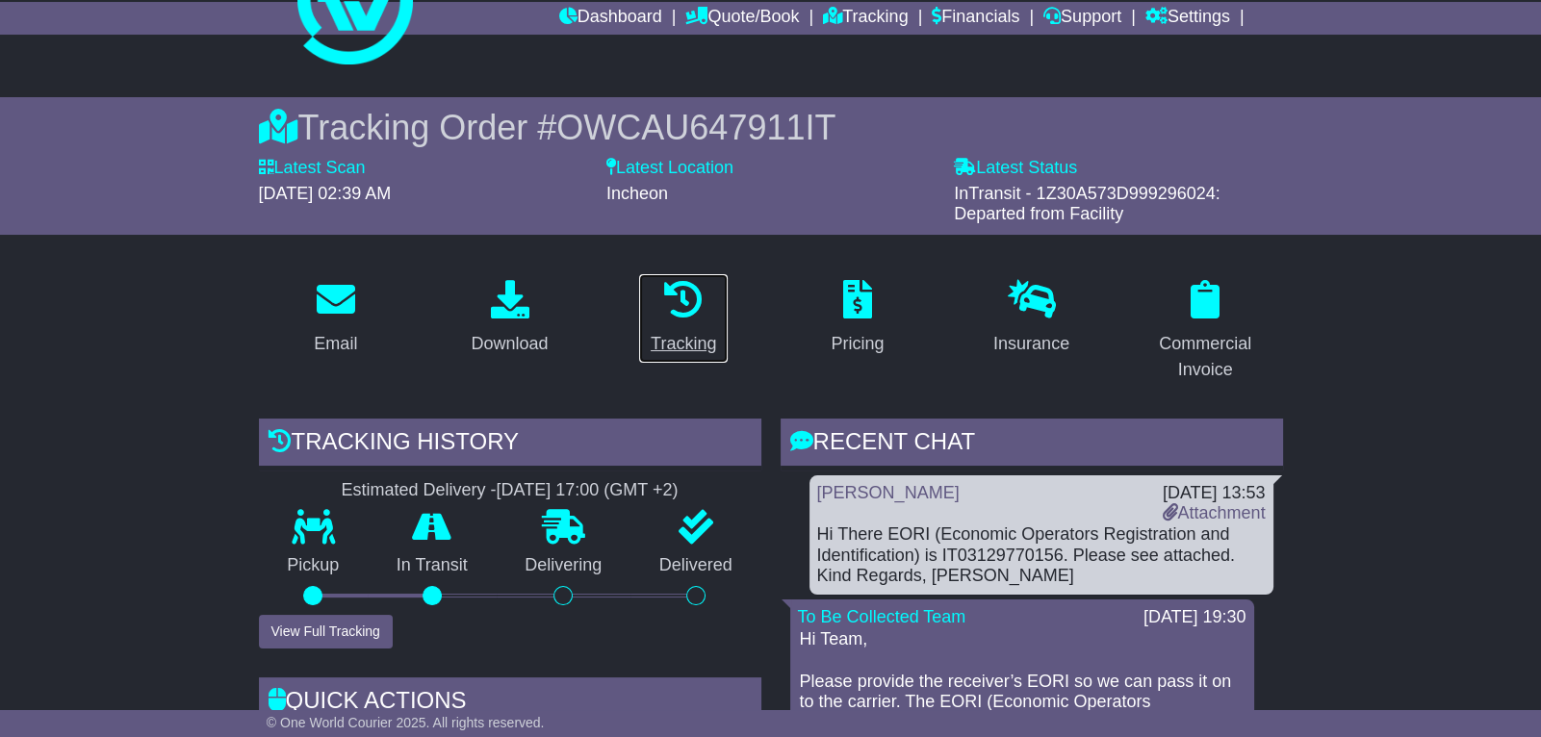
scroll to position [0, 0]
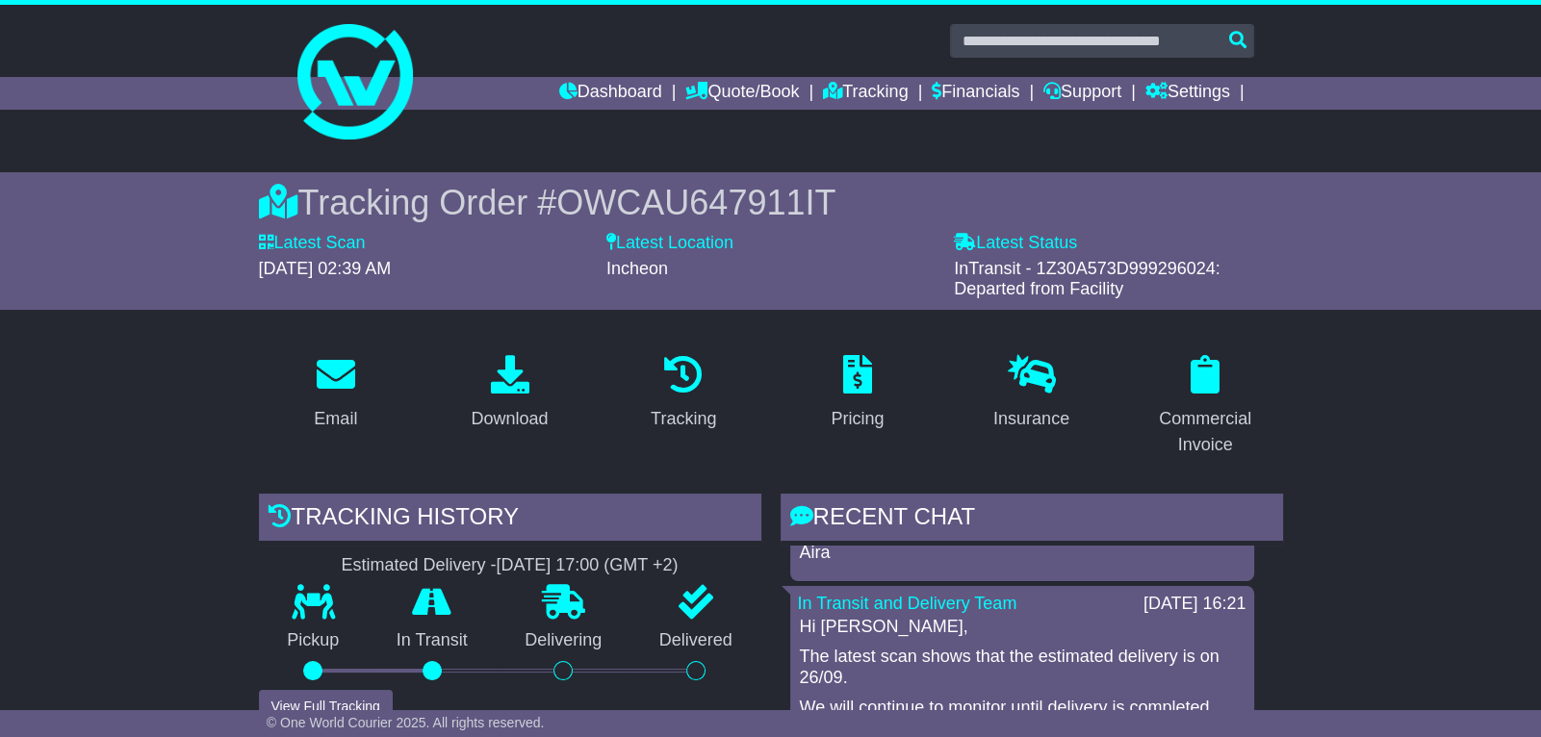
scroll to position [648, 0]
